Goal: Navigation & Orientation: Find specific page/section

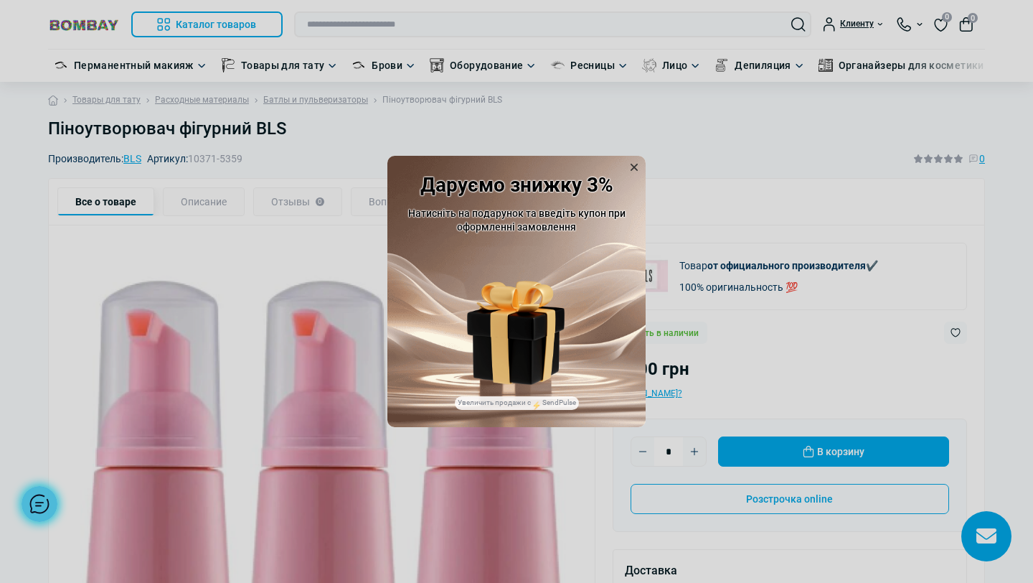
click at [634, 161] on icon at bounding box center [634, 167] width 14 height 14
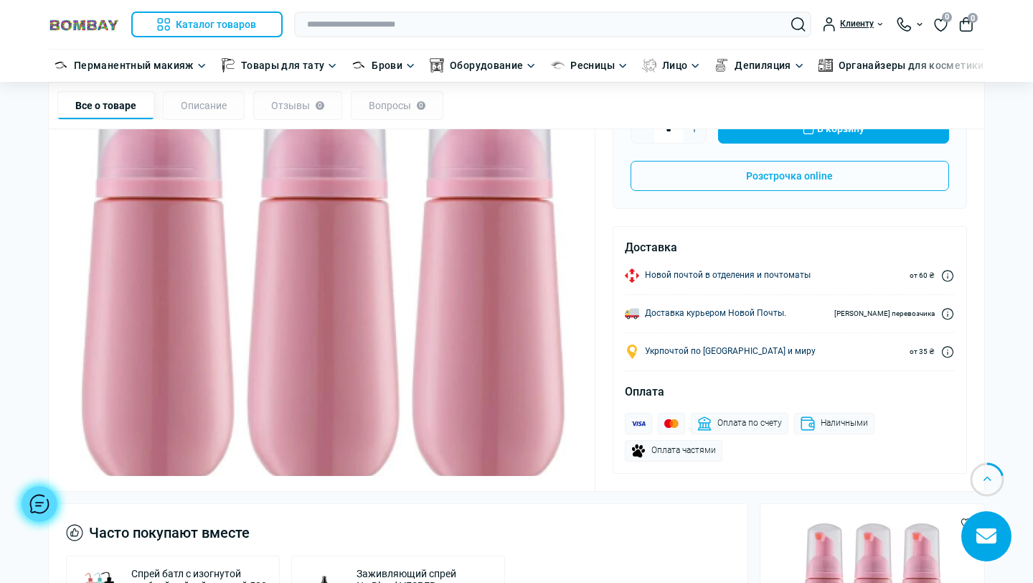
scroll to position [317, 0]
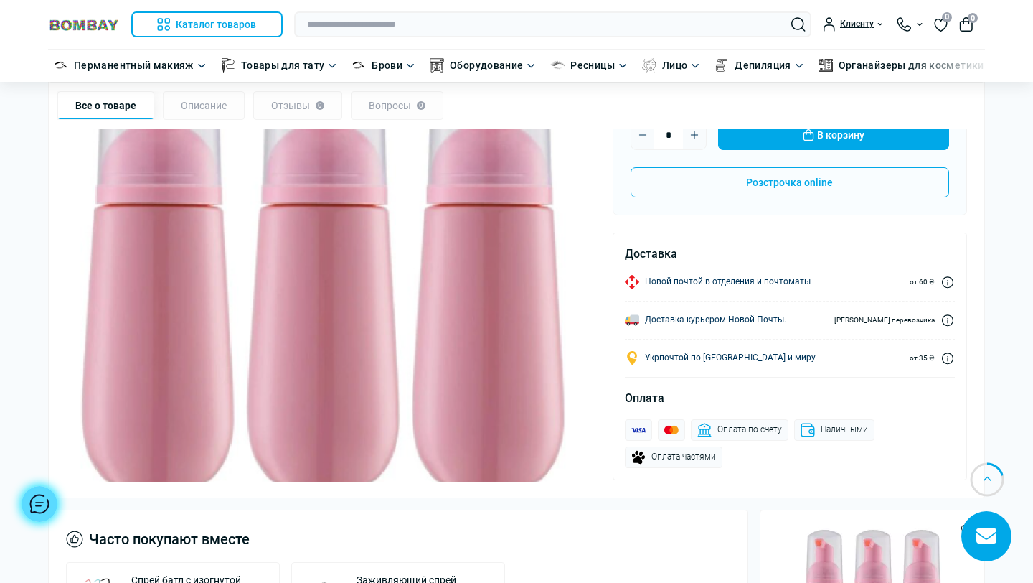
click at [498, 283] on img at bounding box center [322, 248] width 512 height 512
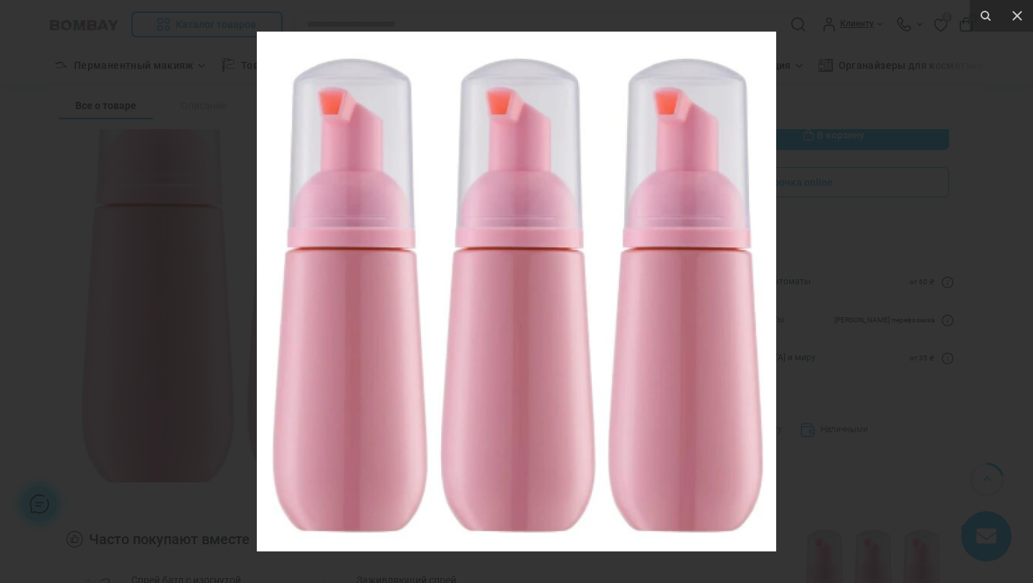
click at [843, 204] on div at bounding box center [516, 291] width 1033 height 583
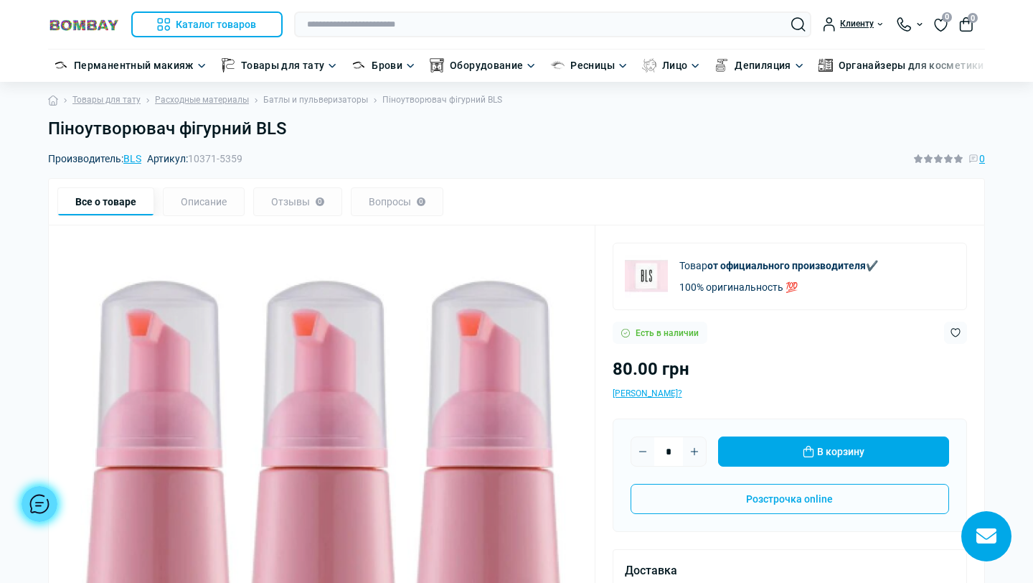
click at [322, 100] on link "Батлы и пульверизаторы" at bounding box center [315, 100] width 105 height 14
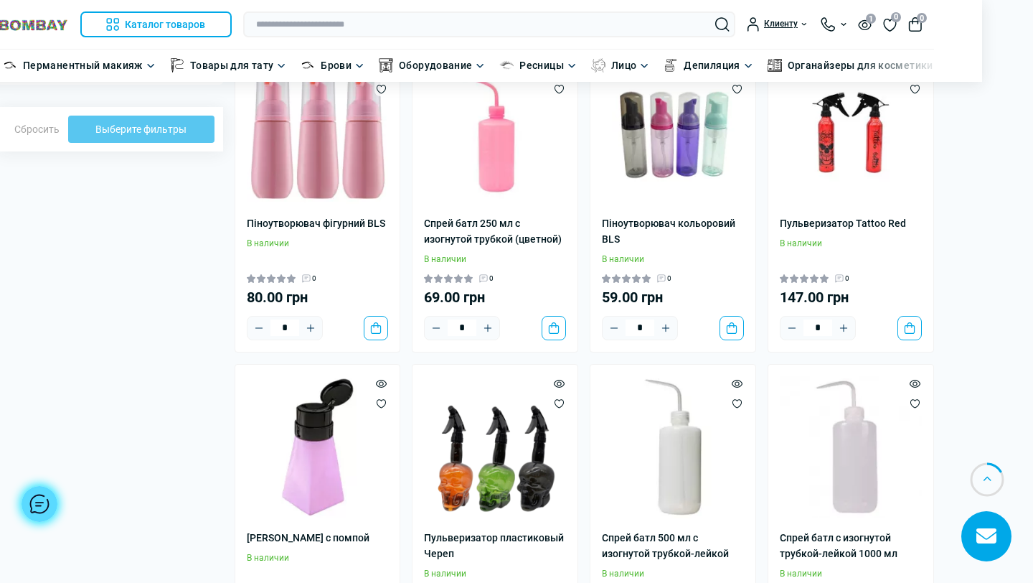
scroll to position [479, 79]
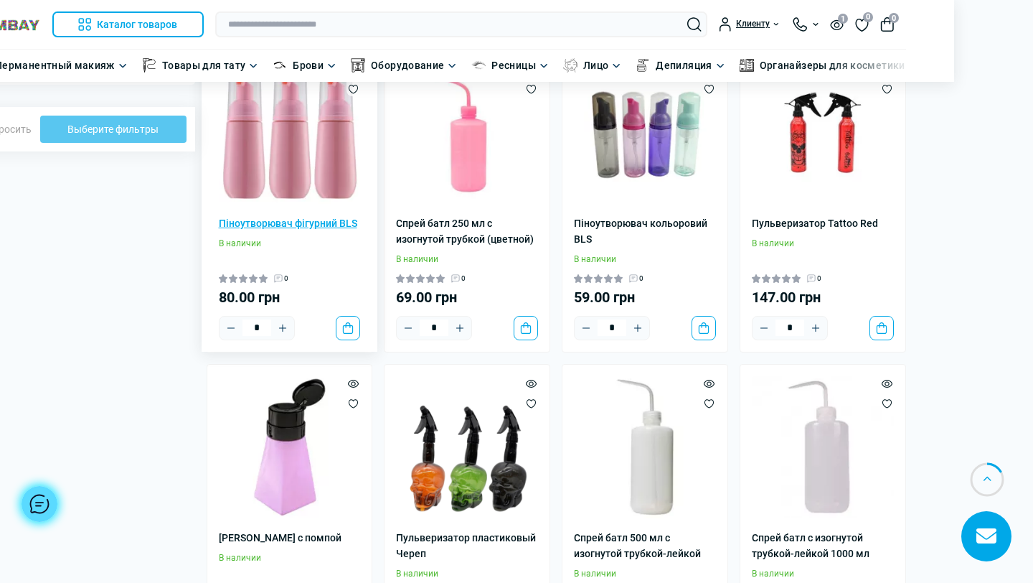
click at [296, 218] on link "Піноутворювач фігурний BLS" at bounding box center [290, 223] width 142 height 16
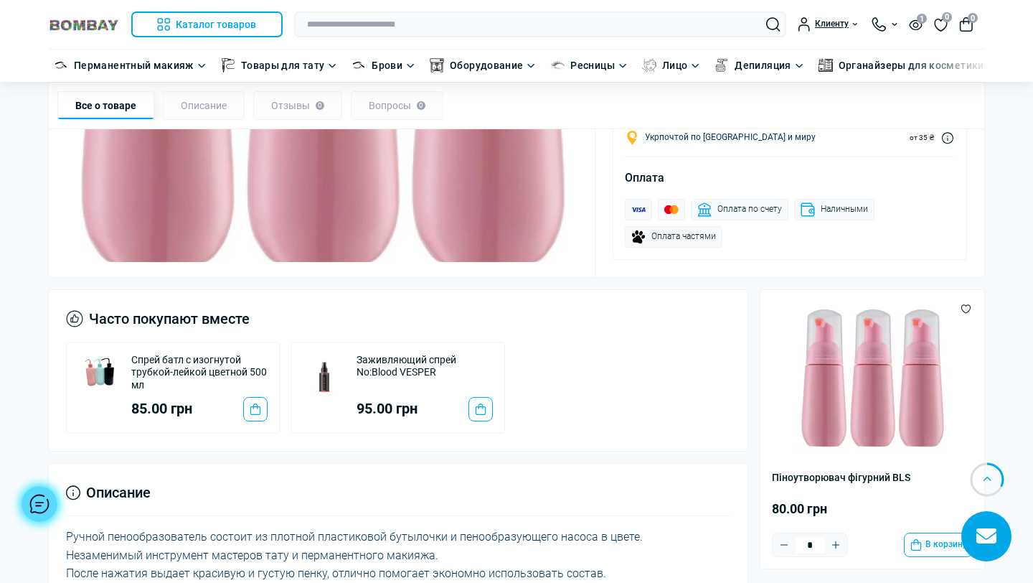
scroll to position [530, 0]
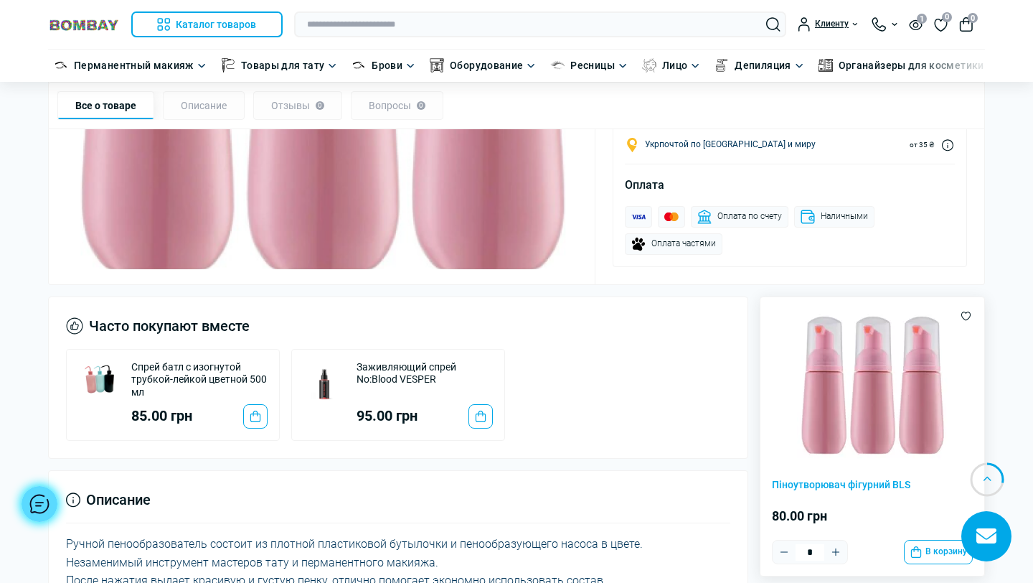
click at [863, 396] on img at bounding box center [872, 384] width 151 height 151
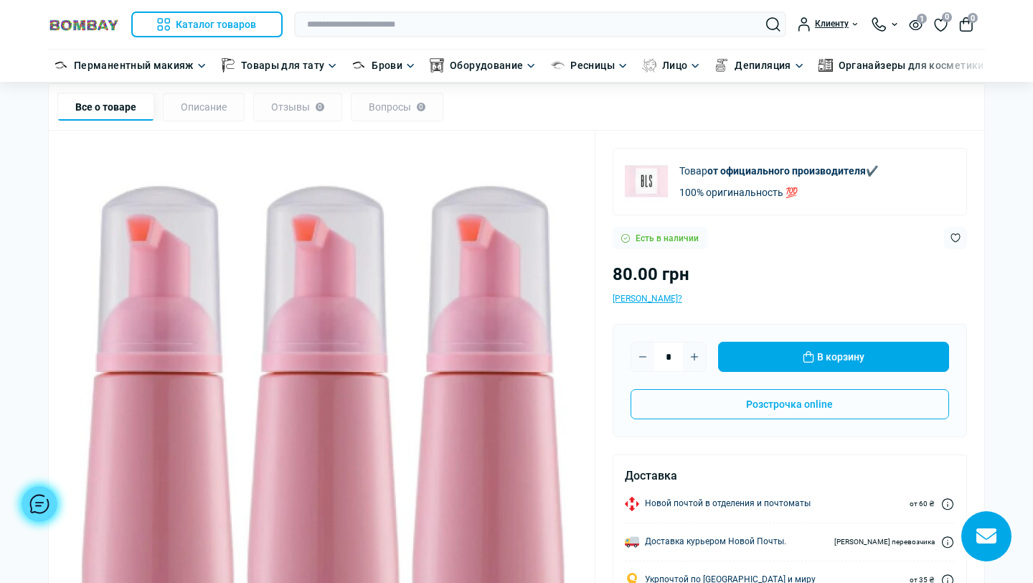
scroll to position [96, 0]
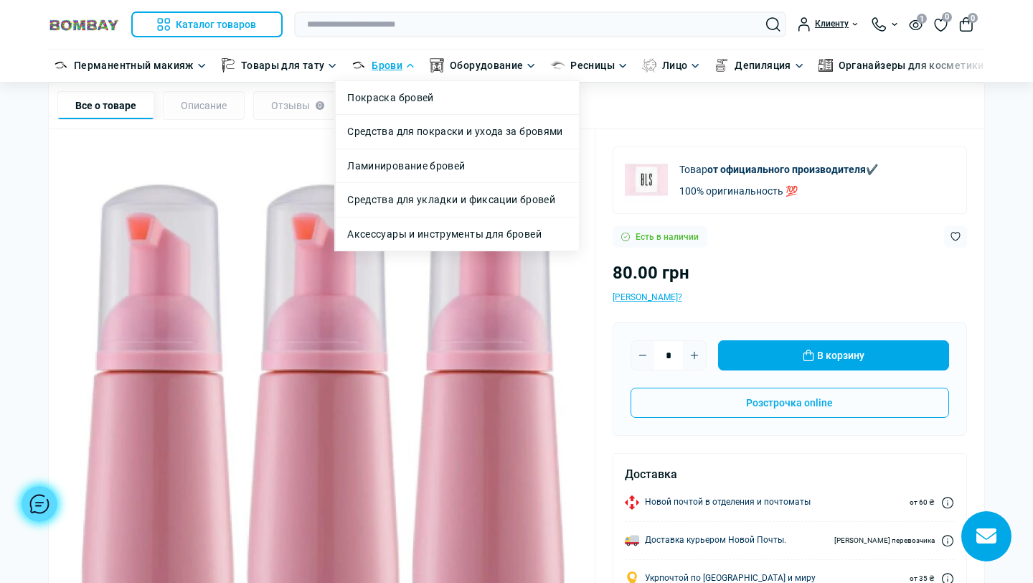
click at [386, 60] on link "Брови" at bounding box center [387, 65] width 31 height 16
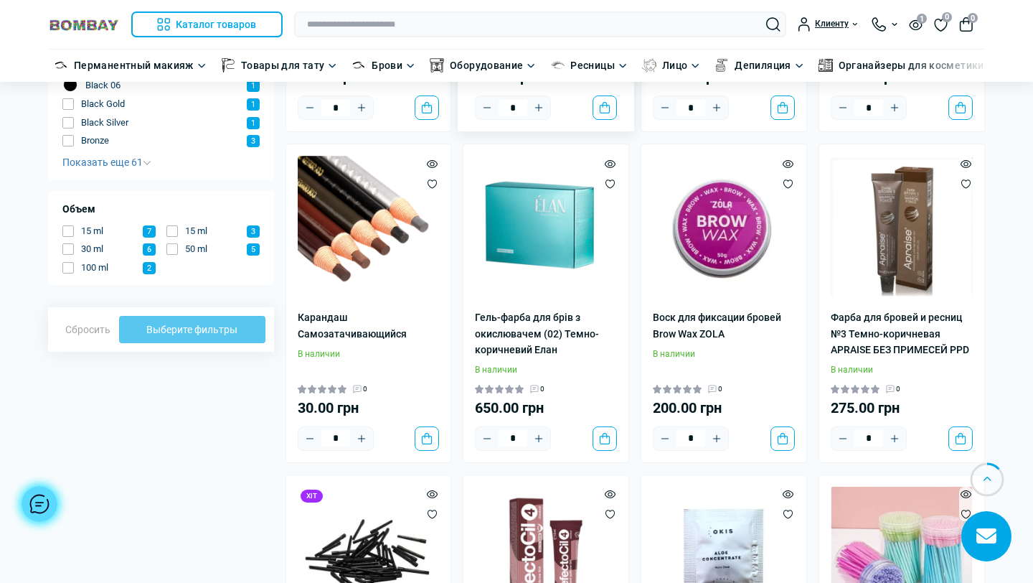
scroll to position [586, 0]
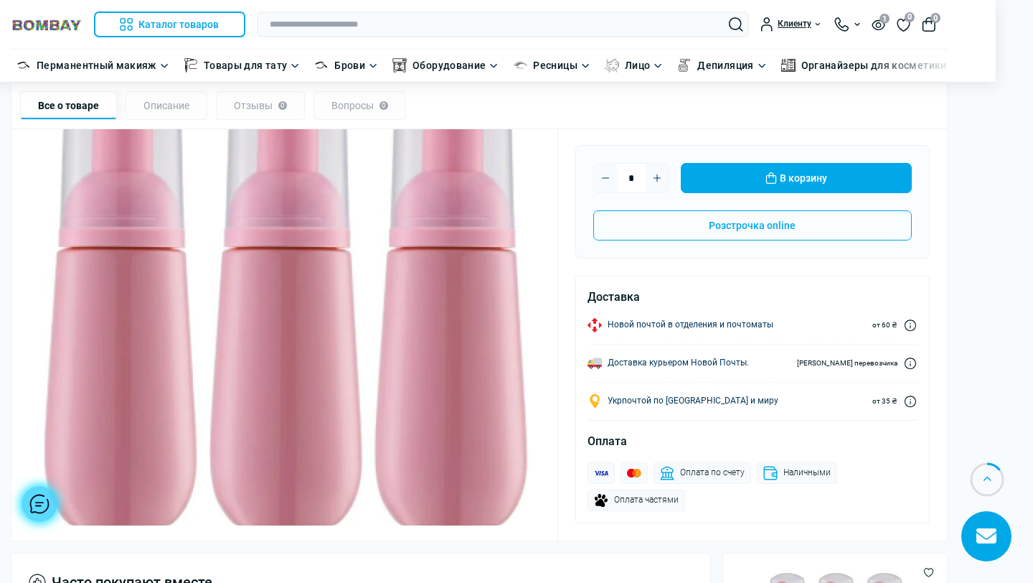
scroll to position [273, 79]
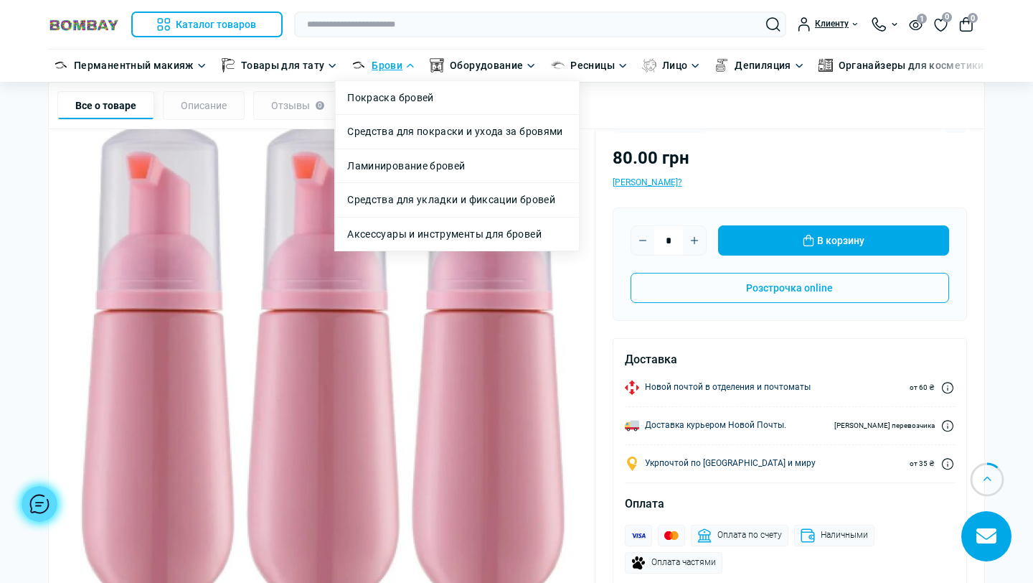
scroll to position [212, 0]
